Goal: Entertainment & Leisure: Consume media (video, audio)

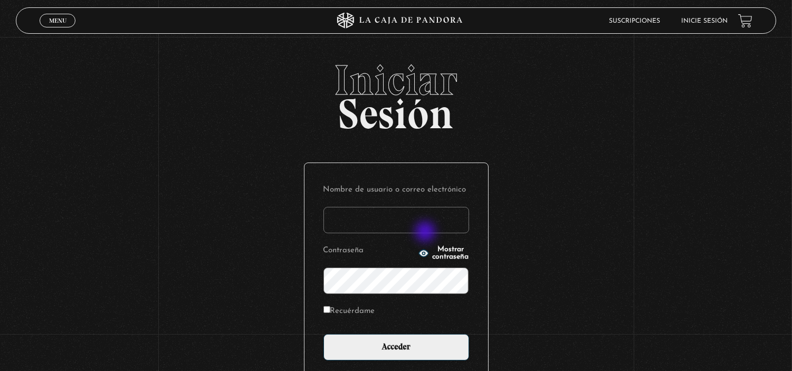
type input "estefaniaviquezquiros@gmail.com"
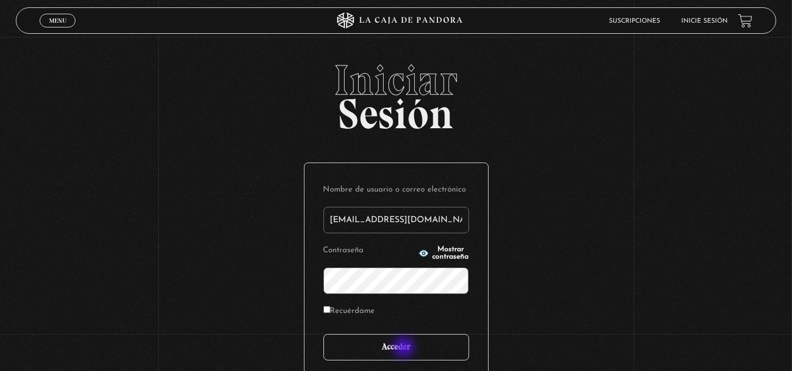
click at [405, 348] on input "Acceder" at bounding box center [396, 347] width 146 height 26
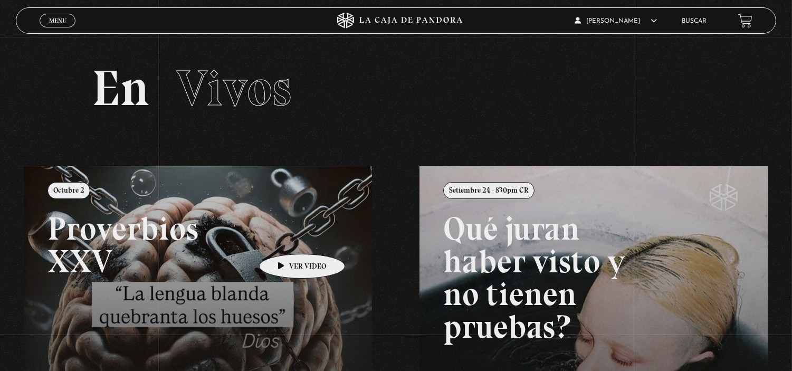
click at [285, 238] on link at bounding box center [420, 351] width 792 height 371
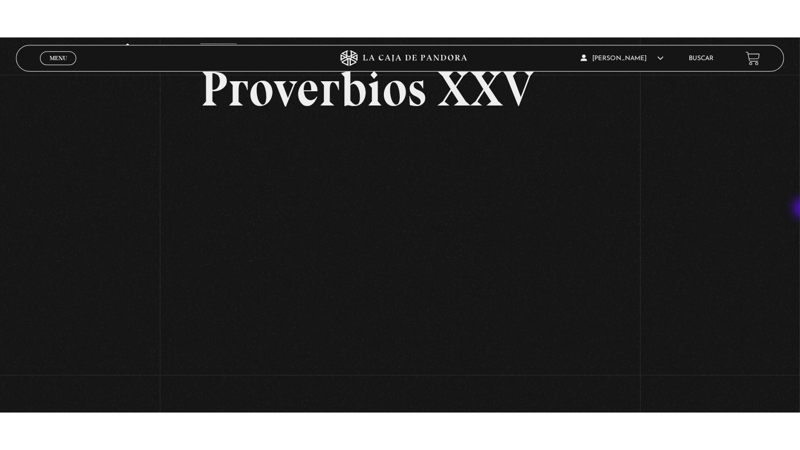
scroll to position [70, 0]
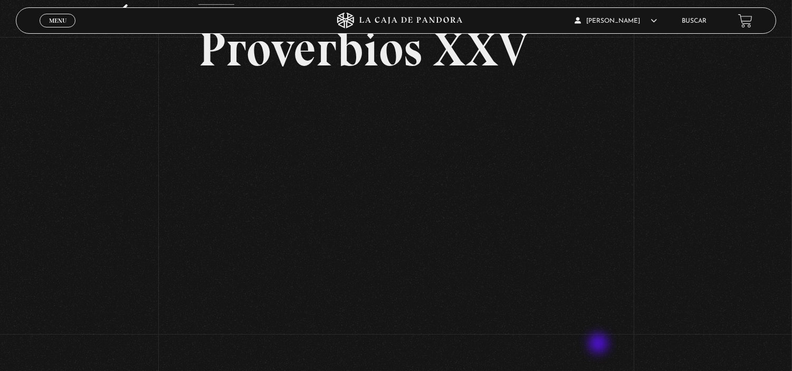
click at [576, 353] on iframe at bounding box center [395, 221] width 395 height 264
click at [646, 104] on div "Volver Octubre 2 Proverbios XXV" at bounding box center [396, 170] width 792 height 407
